Goal: Transaction & Acquisition: Purchase product/service

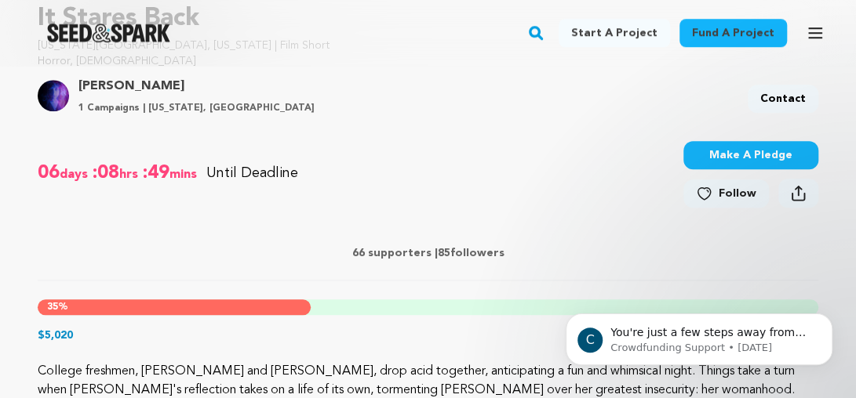
scroll to position [471, 0]
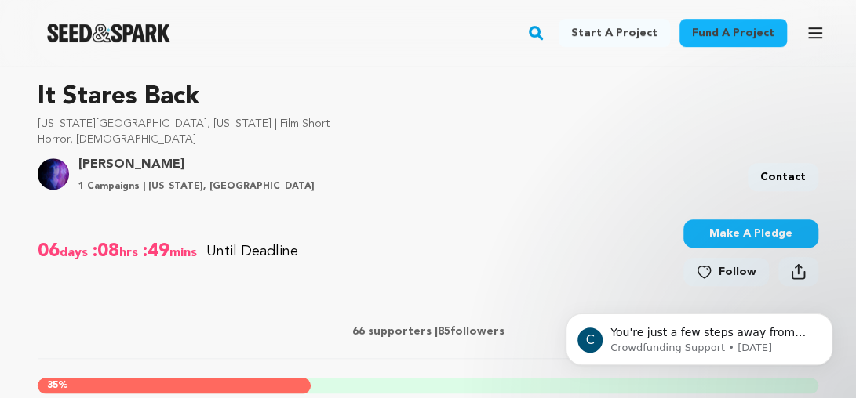
click at [729, 232] on button "Make A Pledge" at bounding box center [750, 234] width 135 height 28
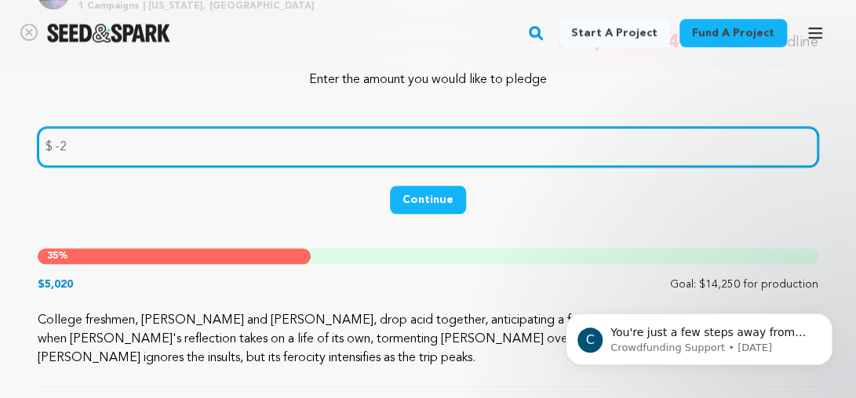
scroll to position [627, 0]
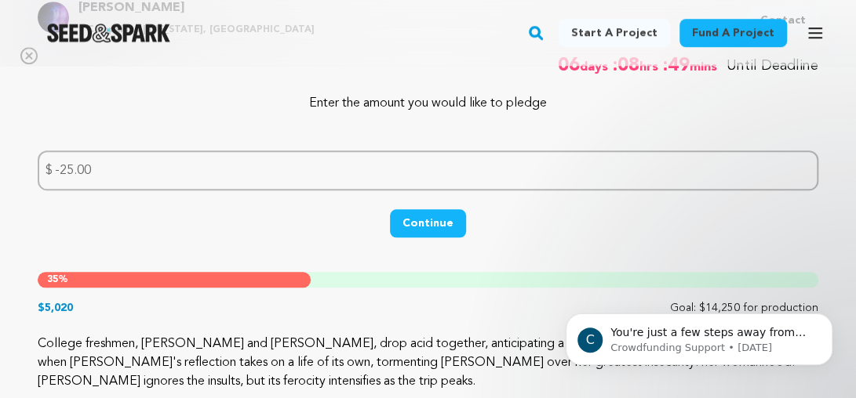
click at [452, 227] on button "Continue" at bounding box center [428, 223] width 76 height 28
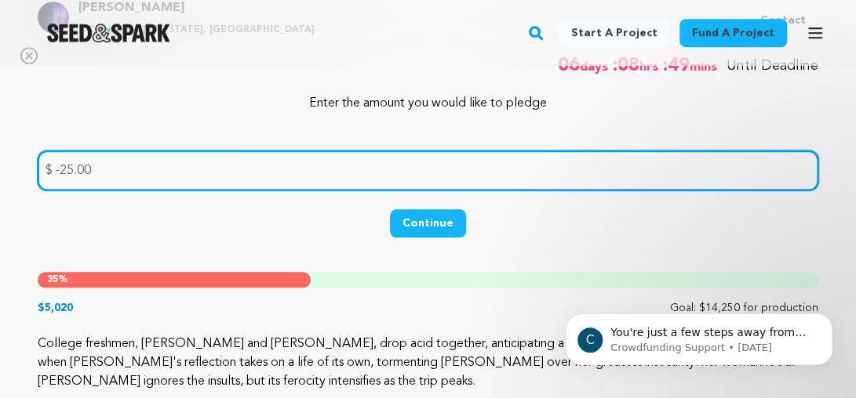
click at [61, 168] on input "-25.00" at bounding box center [428, 171] width 780 height 40
type input "25.00"
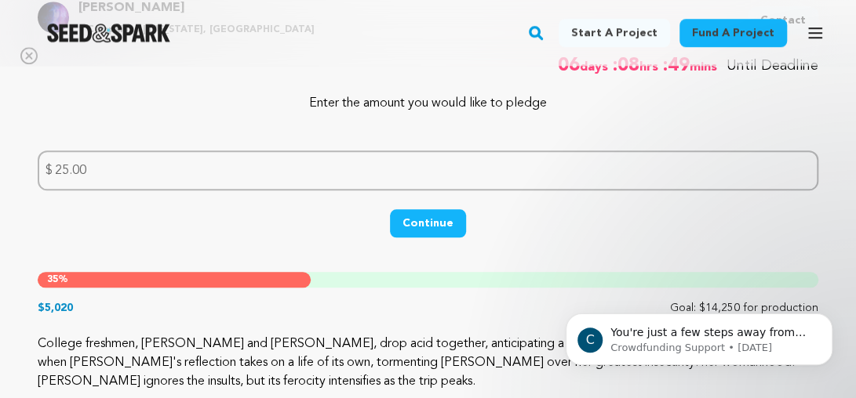
click at [438, 221] on button "Continue" at bounding box center [428, 223] width 76 height 28
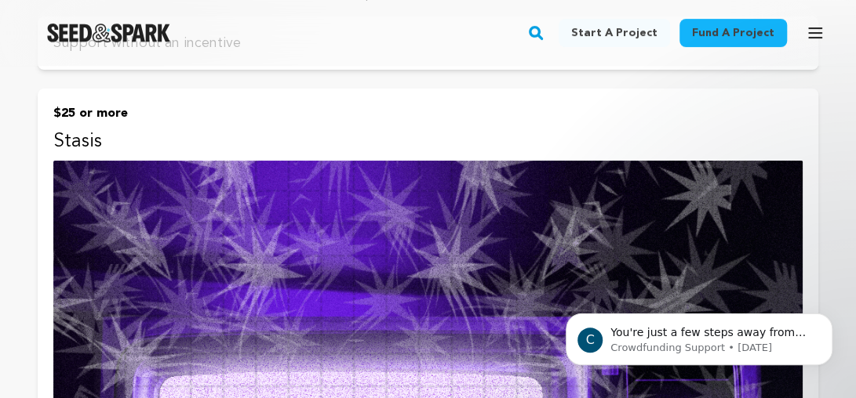
scroll to position [157, 0]
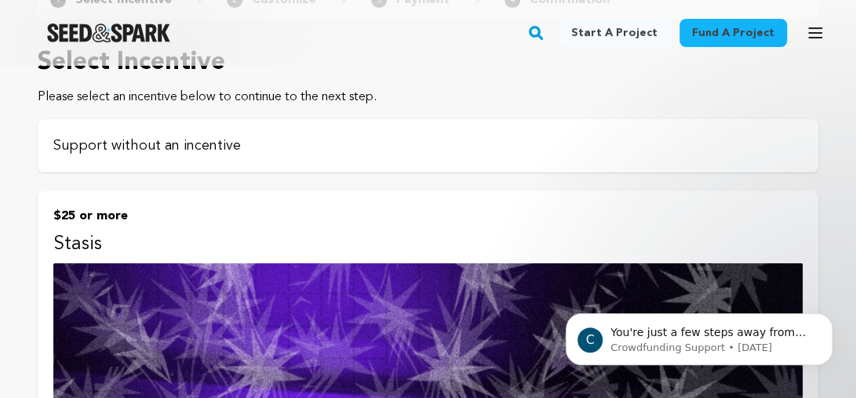
click at [449, 150] on p "Support without an incentive" at bounding box center [427, 146] width 749 height 22
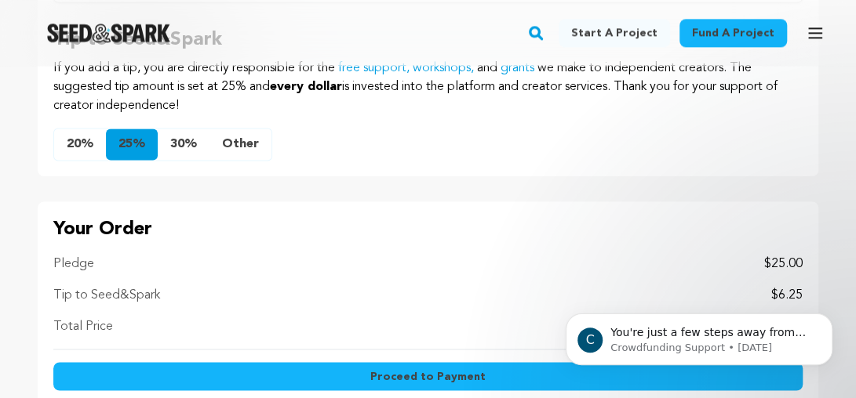
scroll to position [863, 0]
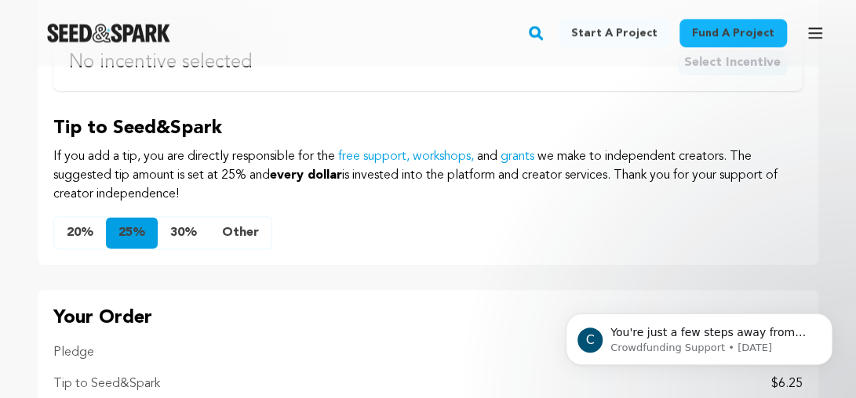
click at [240, 234] on button "Other" at bounding box center [240, 232] width 62 height 31
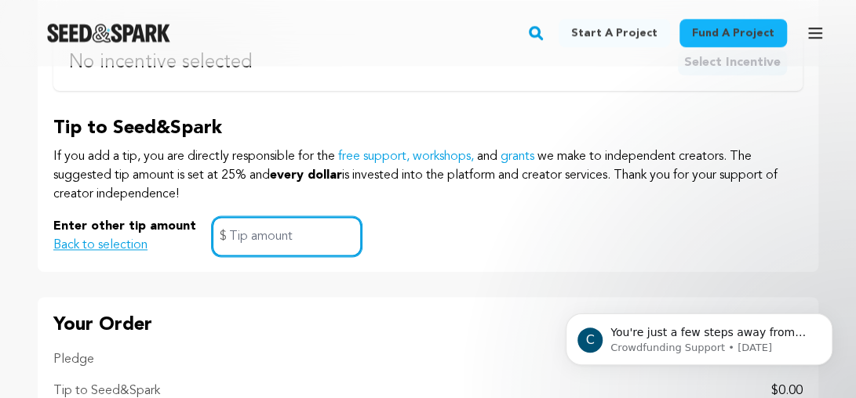
click at [240, 234] on input "text" at bounding box center [287, 236] width 150 height 40
type input "0"
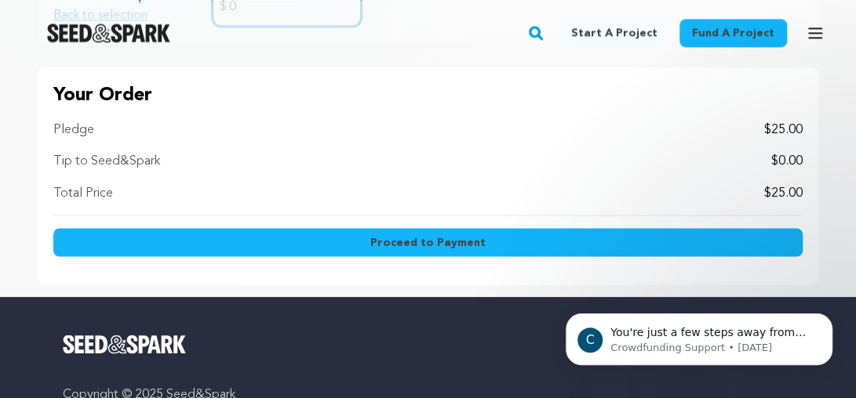
scroll to position [1098, 0]
